Goal: Information Seeking & Learning: Understand process/instructions

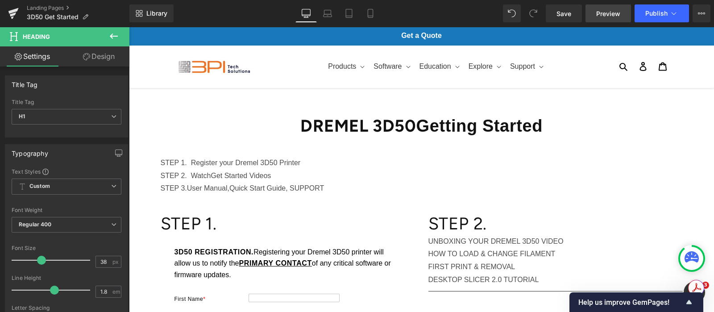
click at [617, 16] on span "Preview" at bounding box center [608, 13] width 24 height 9
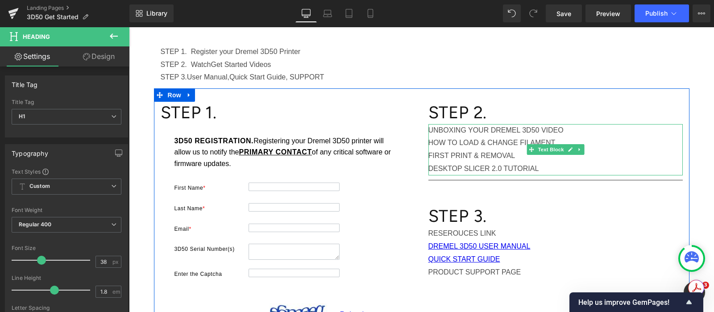
click at [428, 130] on p "UNBOXING YOUR DREMEL 3D50 VIDEO" at bounding box center [555, 130] width 254 height 13
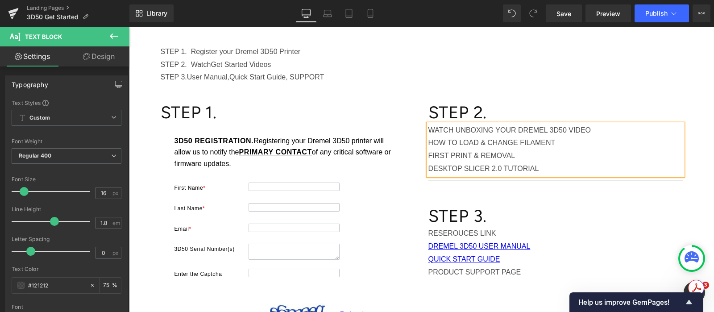
click at [428, 140] on p "HOW TO LOAD & CHANGE FILAMENT" at bounding box center [555, 142] width 254 height 13
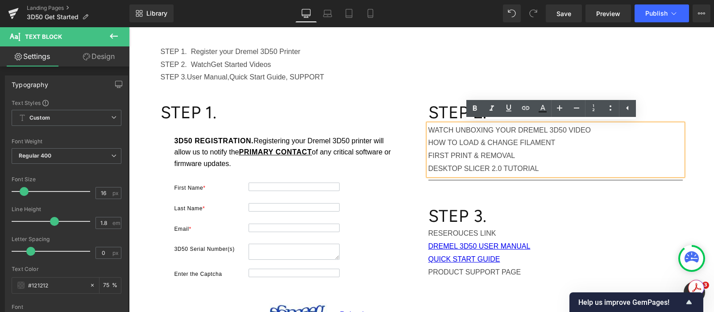
click at [452, 128] on p "WATCH UNBOXING YOUR DREMEL 3D50 VIDEO" at bounding box center [555, 130] width 254 height 13
click at [680, 78] on div "STEP 1. Register your Dremel 3D50 Printer STEP 2. Watch Get Started Videos STEP…" at bounding box center [421, 64] width 535 height 38
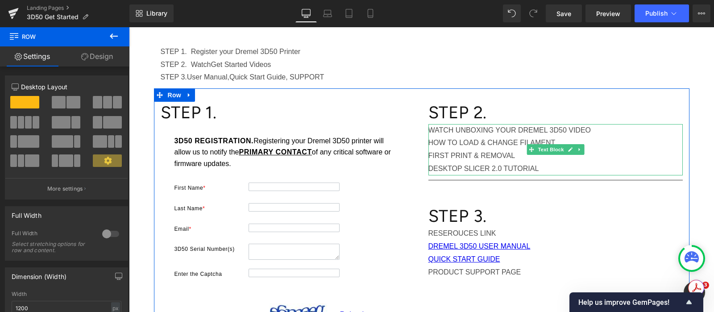
click at [433, 126] on p "WATCH UNBOXING YOUR DREMEL 3D50 VIDEO" at bounding box center [555, 130] width 254 height 13
click at [435, 129] on p "WATCH UNBOXING YOUR DREMEL 3D50 VIDEO" at bounding box center [555, 130] width 254 height 13
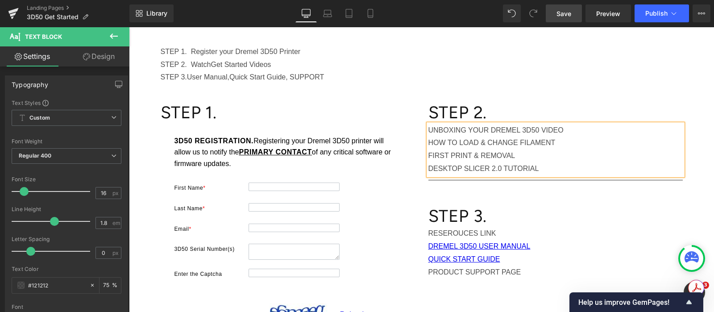
click at [561, 12] on span "Save" at bounding box center [563, 13] width 15 height 9
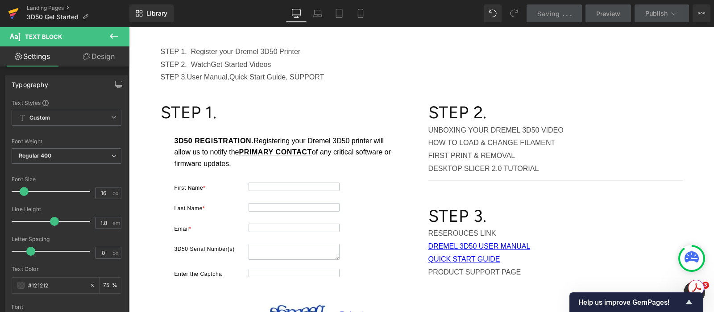
scroll to position [0, 0]
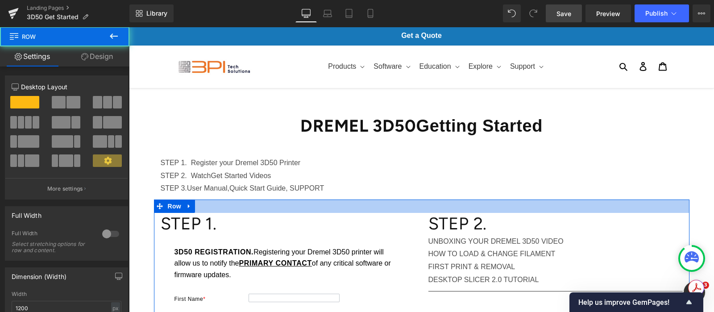
click at [321, 198] on div "STEP 1. Register your Dremel 3D50 Printer STEP 2. Watch Get Started Videos STEP…" at bounding box center [421, 171] width 535 height 56
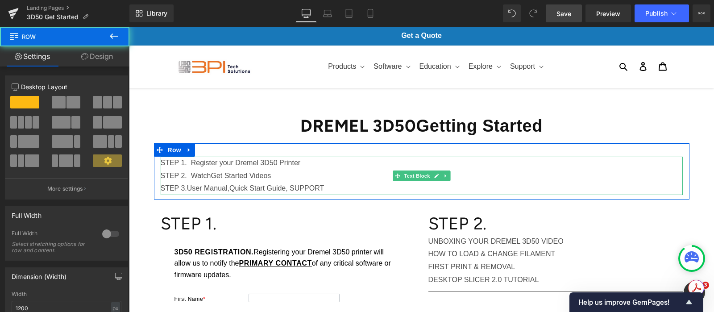
drag, startPoint x: 330, startPoint y: 185, endPoint x: 181, endPoint y: 159, distance: 150.7
click at [171, 164] on div "STEP 1. Register your Dremel 3D50 Printer STEP 2. Watch Get Started Videos STEP…" at bounding box center [422, 176] width 522 height 38
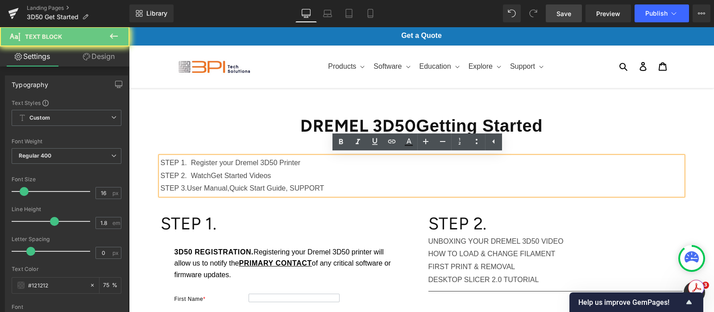
click at [232, 179] on p "STEP 2. Watch Get Started Videos" at bounding box center [422, 175] width 522 height 13
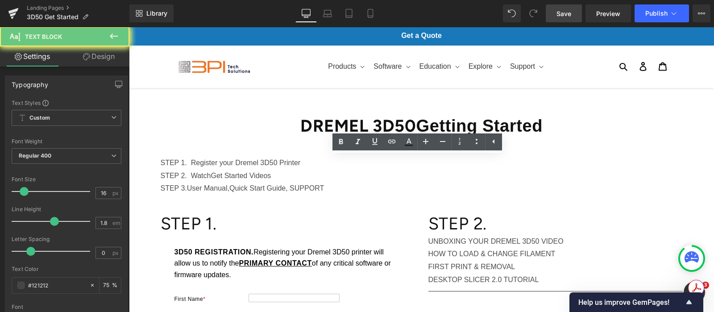
drag, startPoint x: 273, startPoint y: 175, endPoint x: 188, endPoint y: 173, distance: 85.2
click at [188, 173] on p "STEP 2. Watch Get Started Videos" at bounding box center [422, 175] width 522 height 13
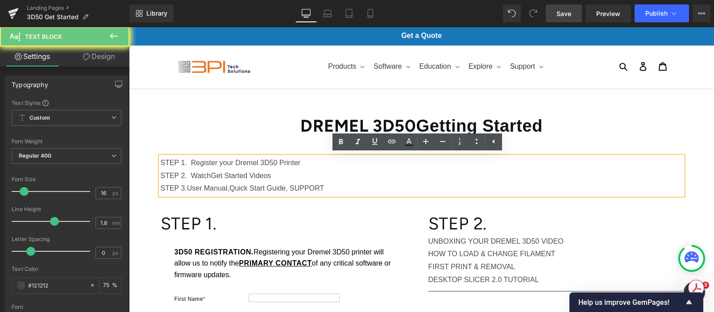
drag, startPoint x: 423, startPoint y: 240, endPoint x: 441, endPoint y: 242, distance: 17.9
click at [428, 240] on div "UNBOXING YOUR DREMEL 3D50 VIDEO HOW TO LOAD & CHANGE FILAMENT FIRST PRINT & REM…" at bounding box center [555, 260] width 254 height 51
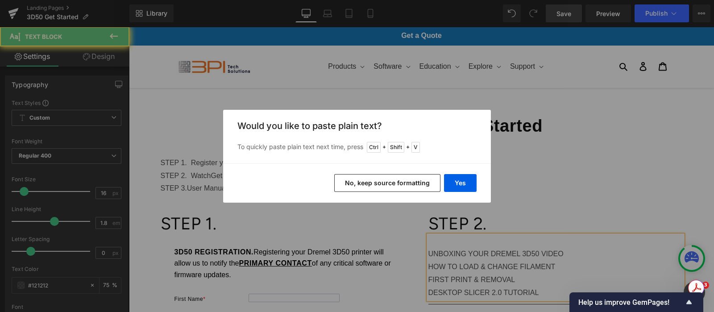
click at [456, 181] on button "Yes" at bounding box center [460, 183] width 33 height 18
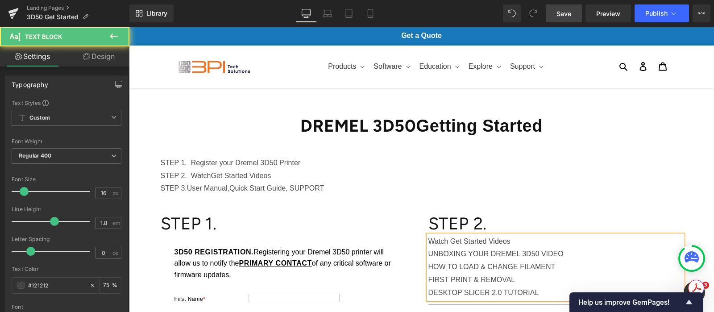
drag, startPoint x: 510, startPoint y: 239, endPoint x: 526, endPoint y: 241, distance: 15.7
click at [421, 239] on div "STEP 2. Heading Watch Get Started Videos UNBOXING YOUR DREMEL 3D50 VIDEO HOW TO…" at bounding box center [555, 308] width 268 height 190
drag, startPoint x: 564, startPoint y: 239, endPoint x: 397, endPoint y: 244, distance: 166.4
click at [470, 240] on p "WATCH HELPFUL GET STARTED VIDEOS" at bounding box center [555, 241] width 254 height 13
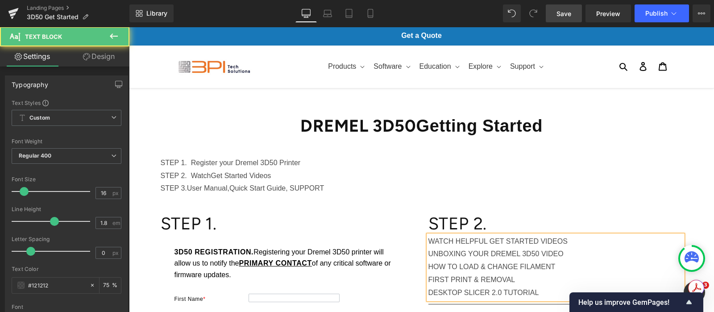
drag, startPoint x: 518, startPoint y: 243, endPoint x: 425, endPoint y: 243, distance: 92.8
click at [428, 243] on p "WATCH HELPFUL GET STARTED VIDEOS" at bounding box center [555, 241] width 254 height 13
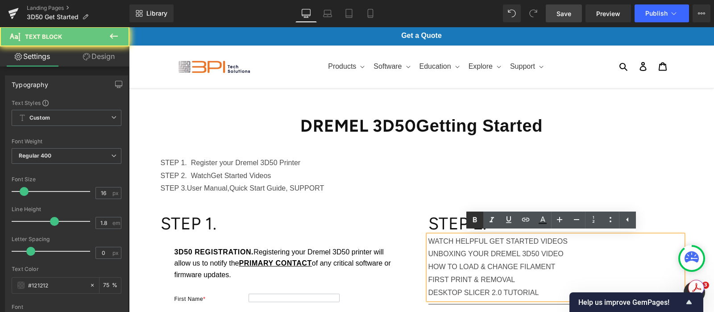
drag, startPoint x: 473, startPoint y: 220, endPoint x: 328, endPoint y: 206, distance: 145.6
click at [473, 220] on icon at bounding box center [475, 219] width 4 height 5
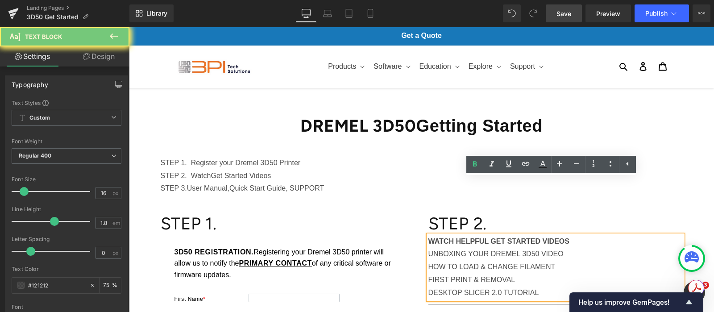
drag, startPoint x: 501, startPoint y: 227, endPoint x: 428, endPoint y: 195, distance: 79.3
click at [428, 235] on div "WATCH HELPFUL GET STARTED VIDEOS UNBOXING YOUR DREMEL 3D50 VIDEO HOW TO LOAD & …" at bounding box center [555, 267] width 254 height 64
click at [428, 247] on p "UNBOXING YOUR DREMEL 3D50 VIDEO" at bounding box center [555, 253] width 254 height 13
click at [428, 260] on p "HOW TO LOAD & CHANGE FILAMENT" at bounding box center [555, 266] width 254 height 13
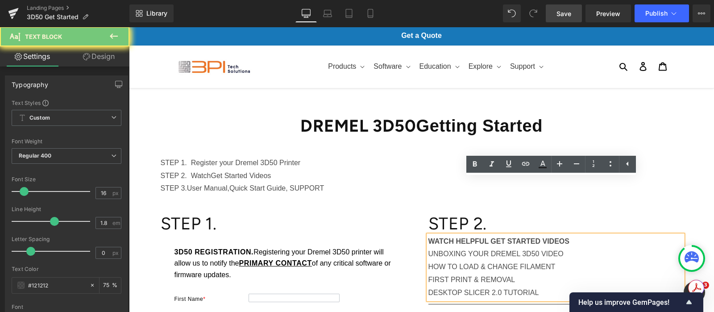
click at [428, 273] on p "FIRST PRINT & REMOVAL" at bounding box center [555, 279] width 254 height 13
click at [428, 286] on p "DESKTOP SLICER 2.0 TUTORIAL" at bounding box center [555, 292] width 254 height 13
click at [552, 273] on p "FIRST PRINT & REMOVAL" at bounding box center [555, 279] width 254 height 13
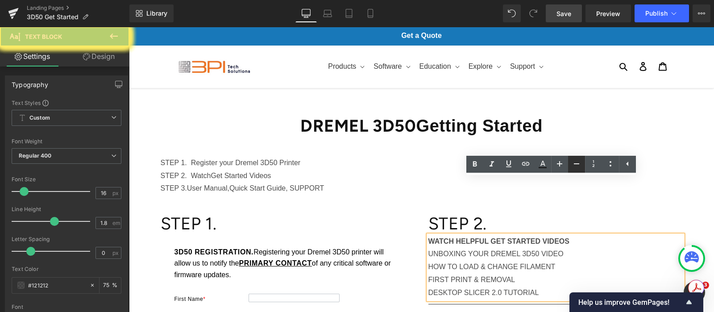
click at [580, 159] on icon at bounding box center [576, 163] width 11 height 11
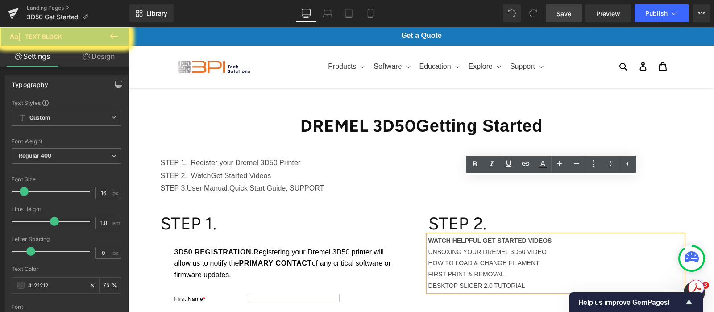
click at [571, 169] on p "STEP 2. Watch Get Started Videos" at bounding box center [422, 175] width 522 height 13
click at [330, 182] on p "STEP 3. User Manual, Quick Start Guide, SUPPORT" at bounding box center [422, 188] width 522 height 13
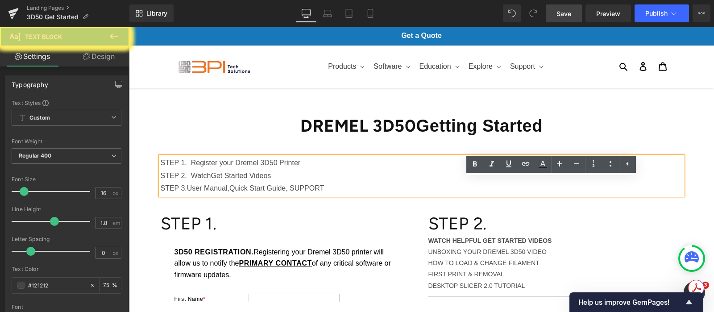
click at [276, 184] on span "Quick Start Guide, SUPPORT" at bounding box center [276, 188] width 95 height 8
click at [638, 169] on p "STEP 2. Watch Get Started Videos" at bounding box center [422, 175] width 522 height 13
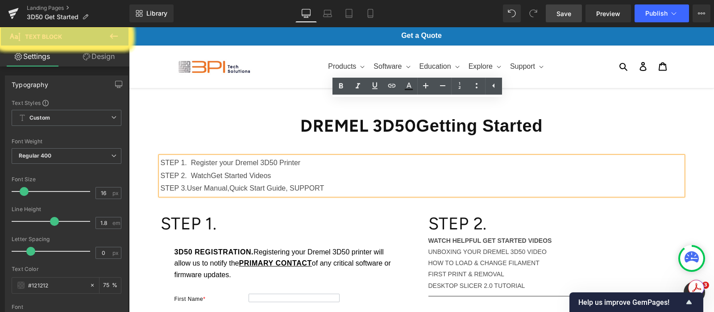
click at [541, 213] on h1 "STEP 2." at bounding box center [555, 224] width 254 height 22
click at [535, 235] on p "WATCH HELPFUL GET STARTED VIDEOS" at bounding box center [555, 240] width 254 height 11
click at [325, 246] on div "3D50 REGISTRATION. Registering your Dremel 3D50 printer will allow us to notify…" at bounding box center [288, 265] width 232 height 39
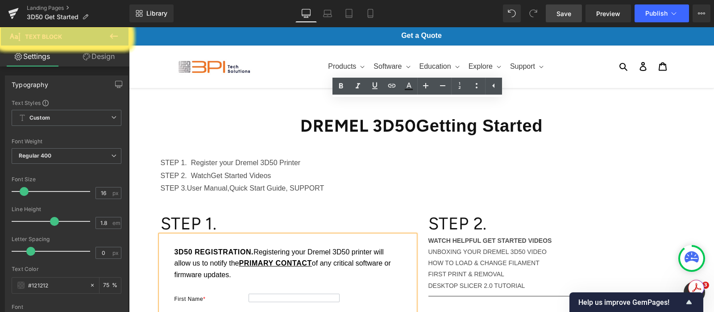
click at [320, 169] on p "STEP 2. Watch Get Started Videos" at bounding box center [422, 175] width 522 height 13
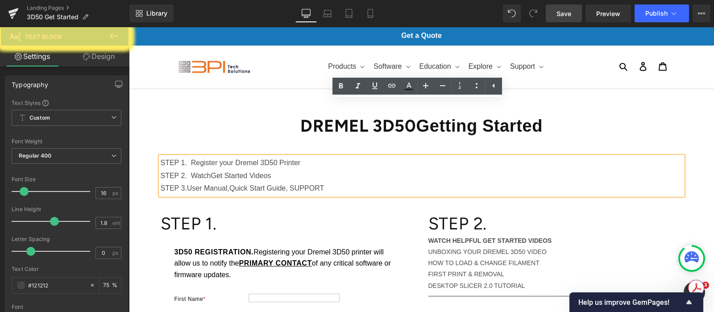
click at [325, 157] on div "STEP 1. Register your Dremel 3D50 Printer STEP 2. Watch Get Started Videos STEP…" at bounding box center [422, 176] width 522 height 38
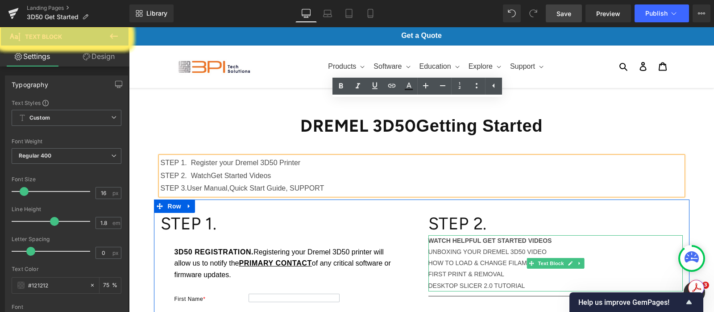
click at [568, 235] on div "WATCH HELPFUL GET STARTED VIDEOS UNBOXING YOUR DREMEL 3D50 VIDEO HOW TO LOAD & …" at bounding box center [555, 263] width 254 height 56
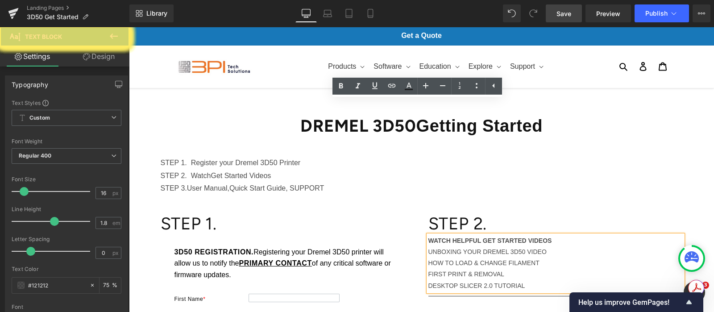
click at [285, 157] on p "STEP 1. Register your Dremel 3D50 Printer" at bounding box center [422, 163] width 522 height 13
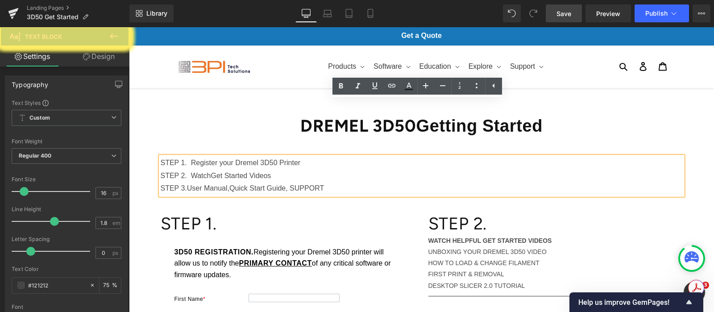
click at [419, 157] on p "STEP 1. Register your Dremel 3D50 Printer" at bounding box center [422, 163] width 522 height 13
click at [544, 143] on div "STEP 1. Register your Dremel 3D50 Printer STEP 2. Watch Get Started Videos STEP…" at bounding box center [421, 171] width 535 height 56
drag, startPoint x: 205, startPoint y: 166, endPoint x: 291, endPoint y: 153, distance: 86.6
click at [205, 213] on h1 "STEP 1." at bounding box center [288, 224] width 254 height 22
click at [178, 213] on h1 "STEP 1." at bounding box center [288, 224] width 254 height 22
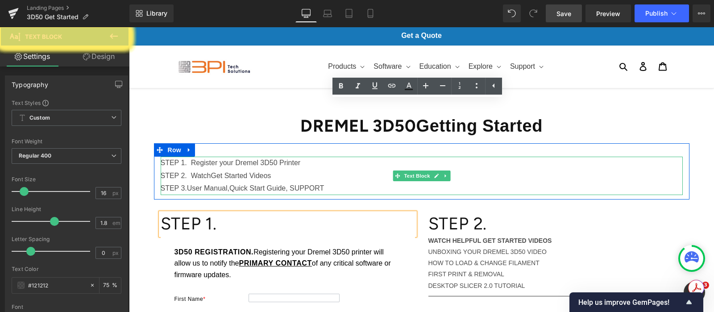
click at [295, 157] on p "STEP 1. Register your Dremel 3D50 Printer" at bounding box center [422, 163] width 522 height 13
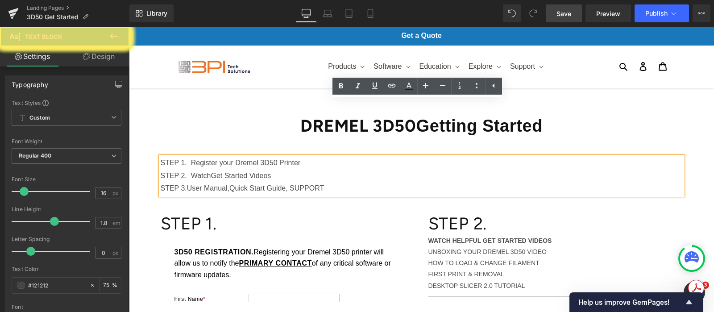
click at [414, 157] on div "STEP 1. Register your Dremel 3D50 Printer STEP 2. Watch Get Started Videos STEP…" at bounding box center [422, 176] width 522 height 38
drag, startPoint x: 282, startPoint y: 129, endPoint x: 133, endPoint y: 104, distance: 150.6
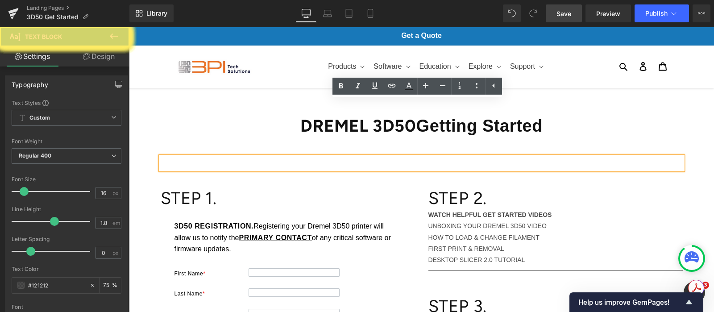
drag, startPoint x: 421, startPoint y: 169, endPoint x: 464, endPoint y: 165, distance: 43.5
click at [421, 187] on div "STEP 2. Heading WATCH HELPFUL GET STARTED VIDEOS UNBOXING YOUR DREMEL 3D50 VIDE…" at bounding box center [555, 277] width 268 height 181
click at [179, 220] on div "3D50 REGISTRATION. Registering your Dremel 3D50 printer will allow us to notify…" at bounding box center [288, 239] width 232 height 39
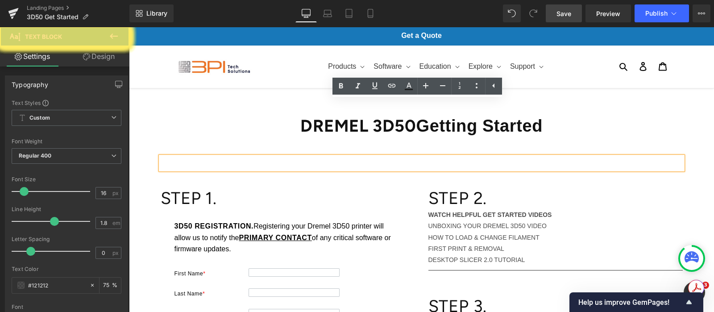
click at [179, 220] on div "3D50 REGISTRATION. Registering your Dremel 3D50 printer will allow us to notify…" at bounding box center [288, 239] width 232 height 39
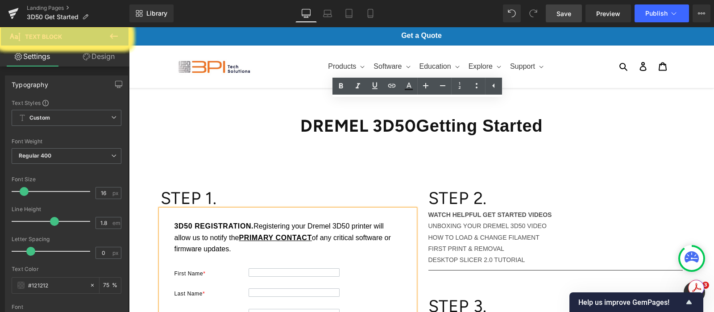
click at [178, 220] on div "3D50 REGISTRATION. Registering your Dremel 3D50 printer will allow us to notify…" at bounding box center [288, 239] width 232 height 39
drag, startPoint x: 225, startPoint y: 113, endPoint x: 236, endPoint y: 131, distance: 20.7
click at [199, 220] on div "REGISTRATION. Registering your Dremel 3D50 printer will allow us to notify the …" at bounding box center [288, 239] width 232 height 39
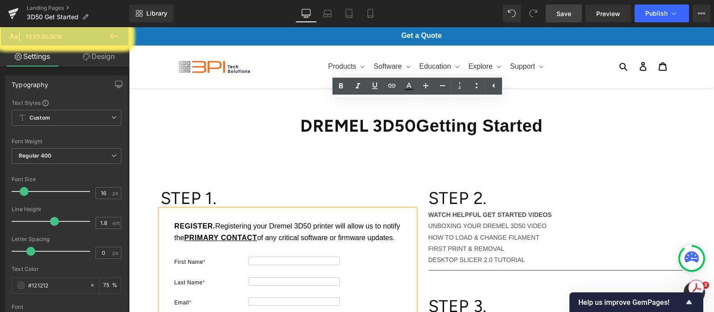
click at [214, 222] on span "Registering your Dremel 3D50 printer will allow us to notify the" at bounding box center [287, 231] width 226 height 19
drag, startPoint x: 179, startPoint y: 111, endPoint x: 160, endPoint y: 109, distance: 19.7
click at [213, 222] on span "Registering your Dremel 3D50 printer will allow us to notify the" at bounding box center [287, 231] width 226 height 19
click at [512, 232] on p "HOW TO LOAD & CHANGE FILAMENT" at bounding box center [555, 237] width 254 height 11
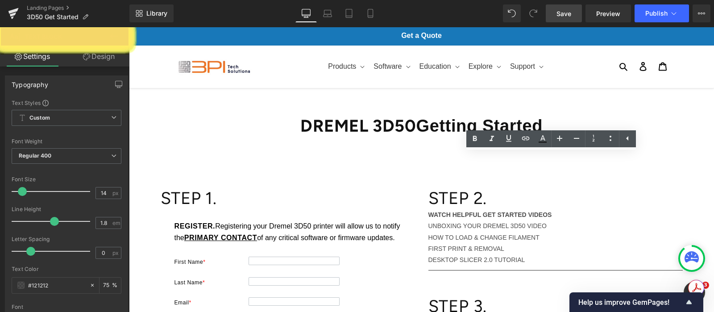
drag, startPoint x: 393, startPoint y: 214, endPoint x: 397, endPoint y: 210, distance: 5.4
click at [397, 210] on div "STEP 1. Heading 8cd8d87a7c0e04444533108d38b5281ea502c11555391d54a1ad4d6bc36e194…" at bounding box center [421, 317] width 535 height 286
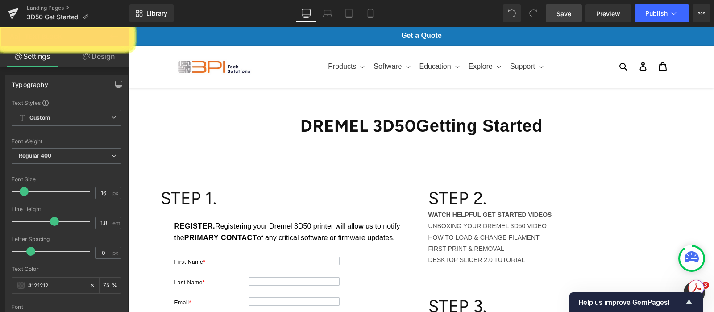
drag, startPoint x: 623, startPoint y: 215, endPoint x: 426, endPoint y: 210, distance: 196.7
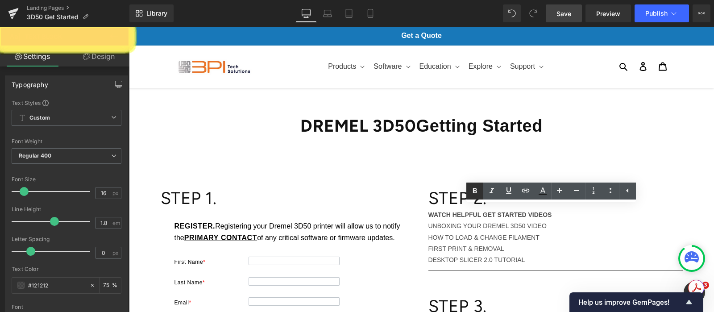
click at [476, 188] on icon at bounding box center [474, 191] width 11 height 11
drag, startPoint x: 425, startPoint y: 235, endPoint x: 554, endPoint y: 276, distance: 135.2
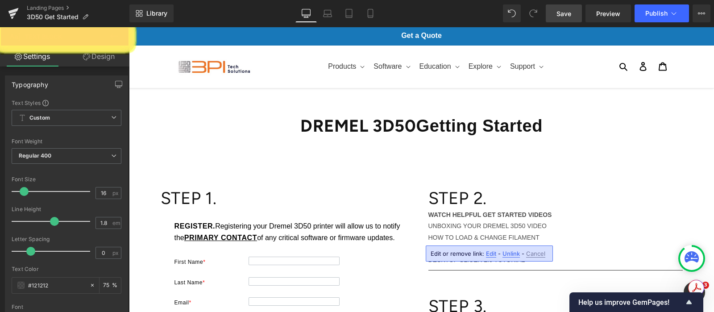
drag, startPoint x: 697, startPoint y: 42, endPoint x: 517, endPoint y: 124, distance: 197.3
click at [582, 243] on p "FIRST PRINT & REMOVAL" at bounding box center [555, 248] width 254 height 11
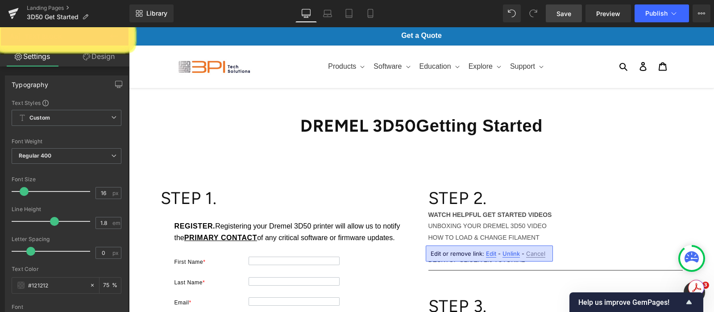
click at [568, 15] on span "Save" at bounding box center [563, 13] width 15 height 9
click at [571, 157] on div "Text Block" at bounding box center [422, 163] width 522 height 13
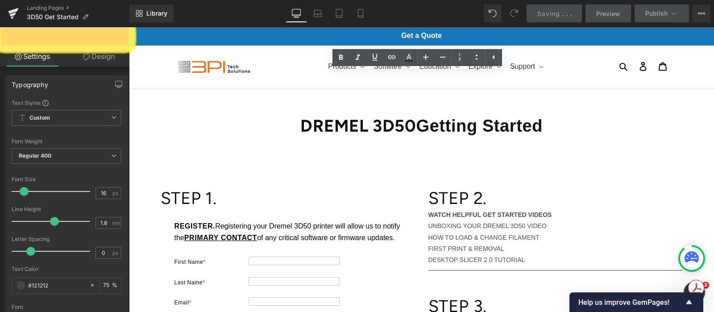
click at [564, 14] on span "." at bounding box center [563, 14] width 2 height 8
click at [433, 209] on div "WATCH HELPFUL GET STARTED VIDEOS UNBOXING YOUR DREMEL 3D50 VIDEO HOW TO LOAD & …" at bounding box center [555, 237] width 254 height 56
click at [677, 153] on div "Text Block Row" at bounding box center [421, 158] width 535 height 31
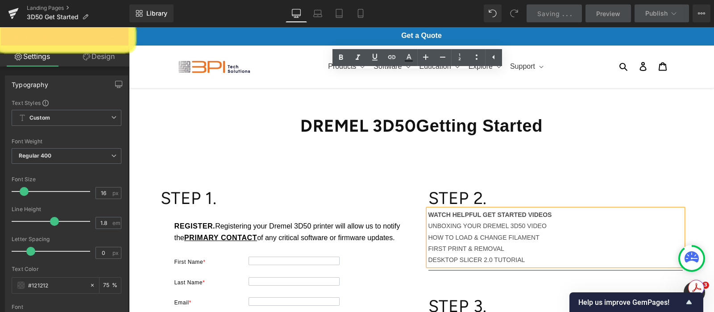
click at [517, 124] on span "Getting Started" at bounding box center [479, 125] width 126 height 19
click at [519, 126] on span "Getting Started" at bounding box center [479, 125] width 126 height 19
click at [437, 144] on div "Text Block Row" at bounding box center [421, 158] width 535 height 31
